Goal: Information Seeking & Learning: Learn about a topic

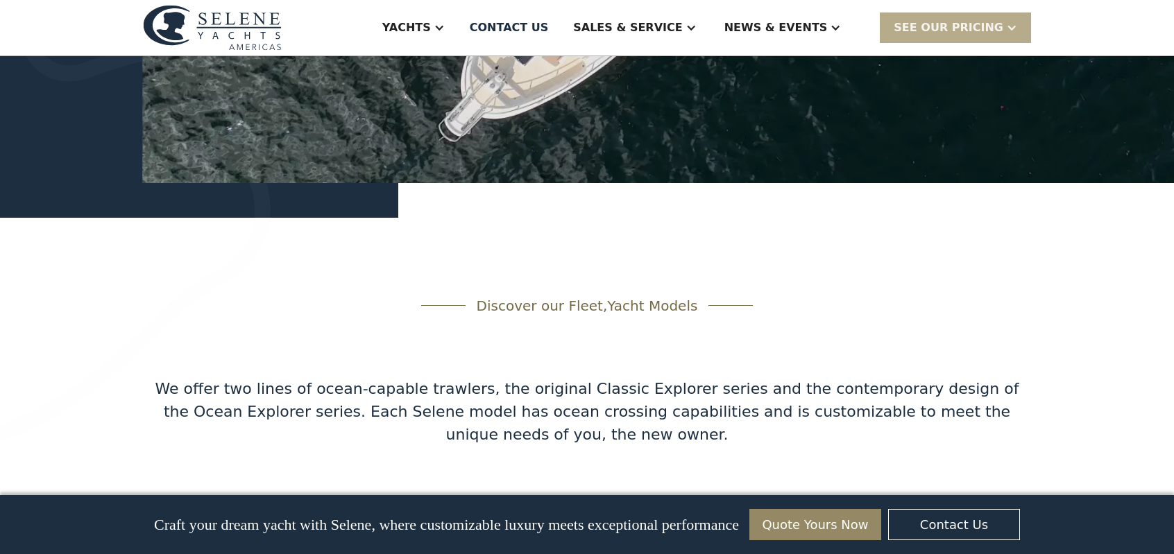
scroll to position [1943, 0]
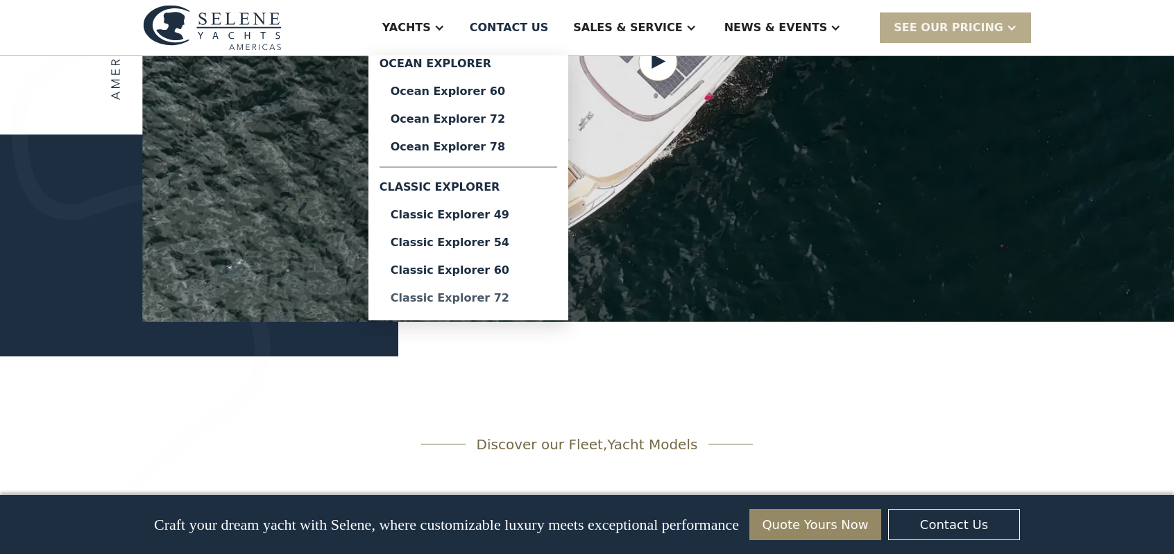
click at [427, 304] on div "Classic Explorer 72" at bounding box center [468, 298] width 155 height 11
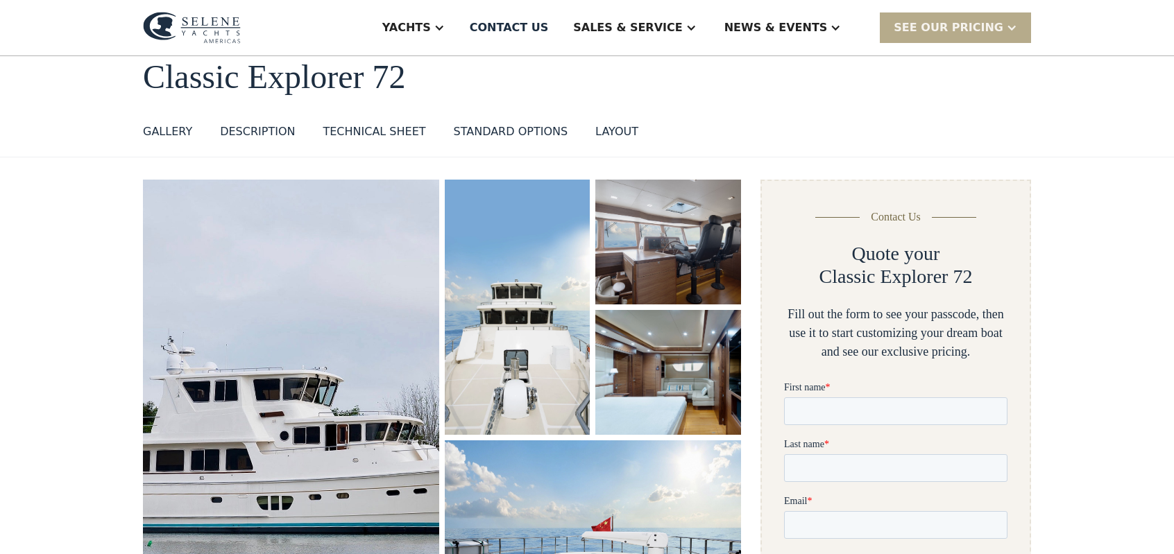
scroll to position [69, 0]
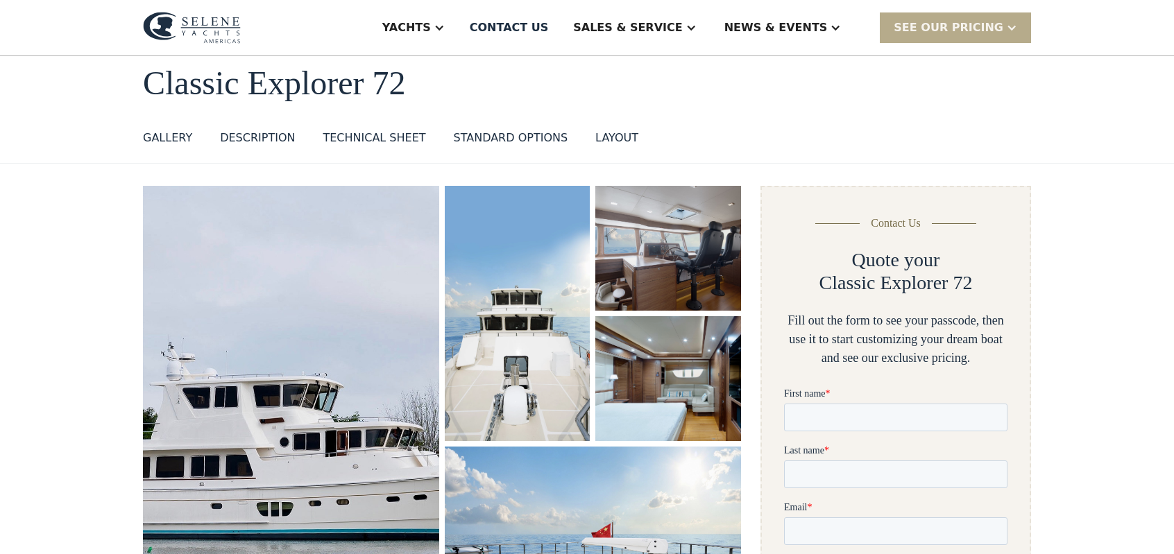
click at [143, 146] on div "GALLERY" at bounding box center [167, 138] width 49 height 17
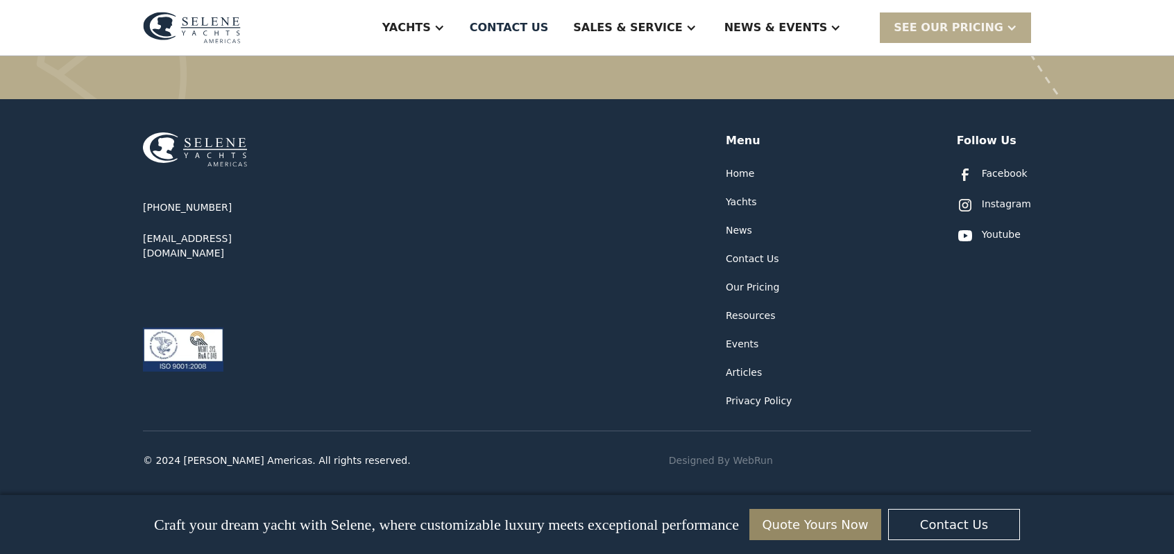
scroll to position [3125, 0]
